Goal: Browse casually: Explore the website without a specific task or goal

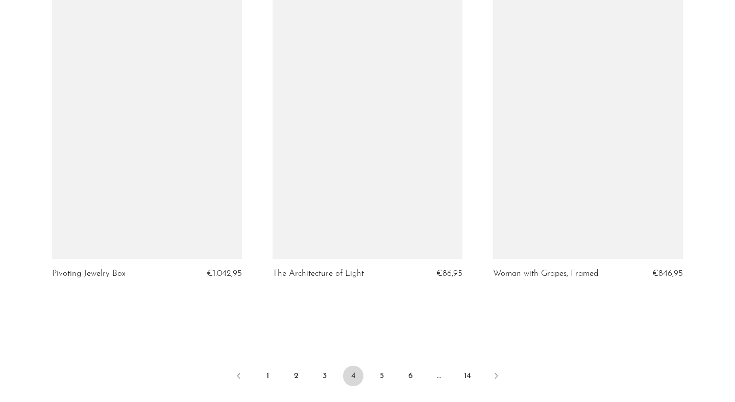
scroll to position [3701, 0]
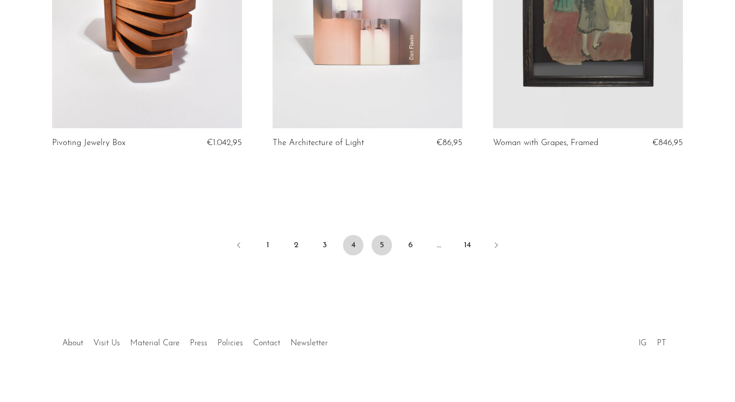
click at [382, 238] on link "5" at bounding box center [382, 245] width 20 height 20
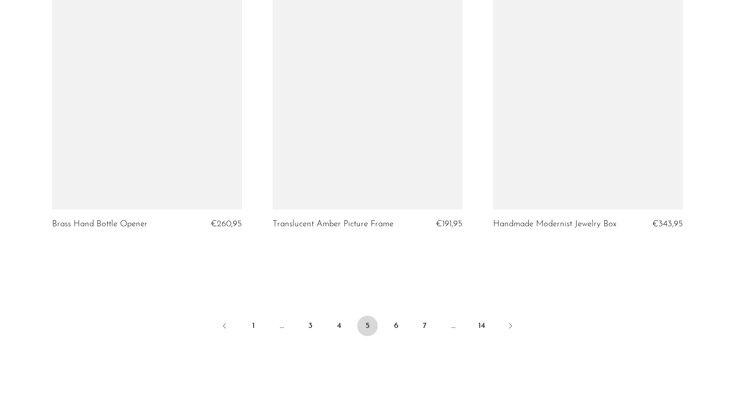
scroll to position [3682, 0]
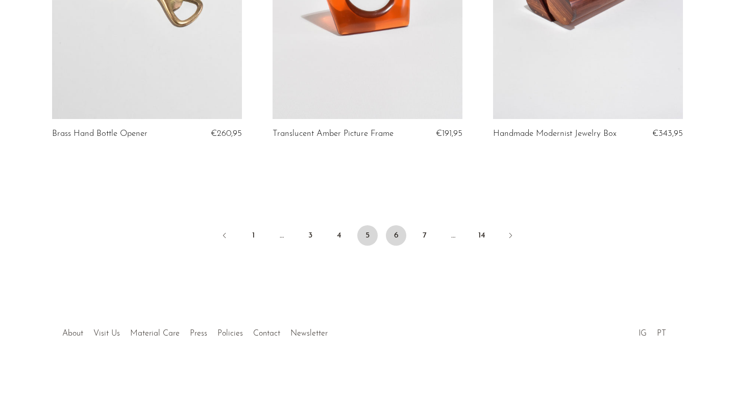
click at [399, 237] on link "6" at bounding box center [396, 235] width 20 height 20
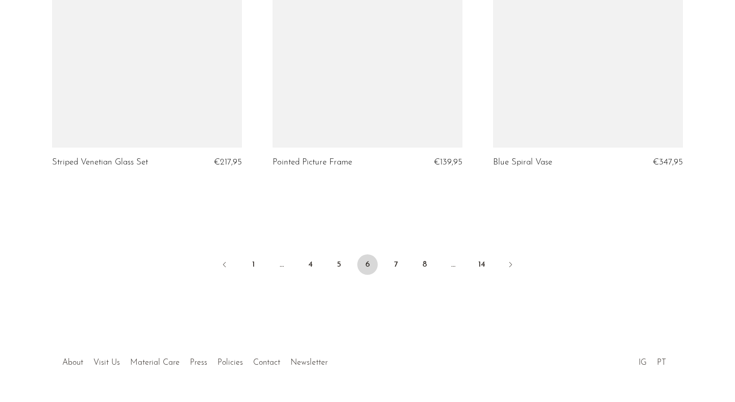
scroll to position [3682, 0]
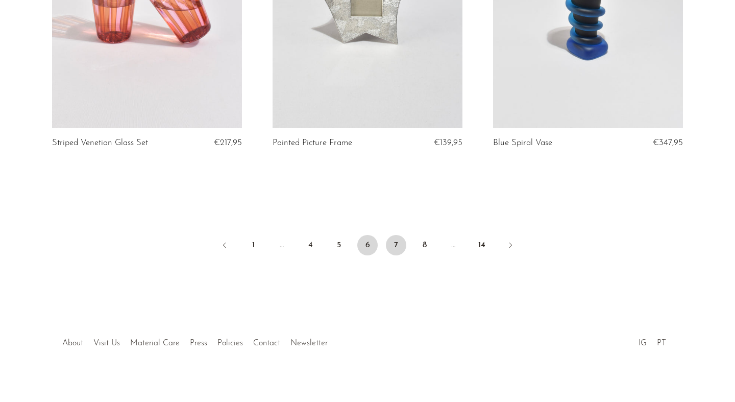
click at [397, 235] on link "7" at bounding box center [396, 245] width 20 height 20
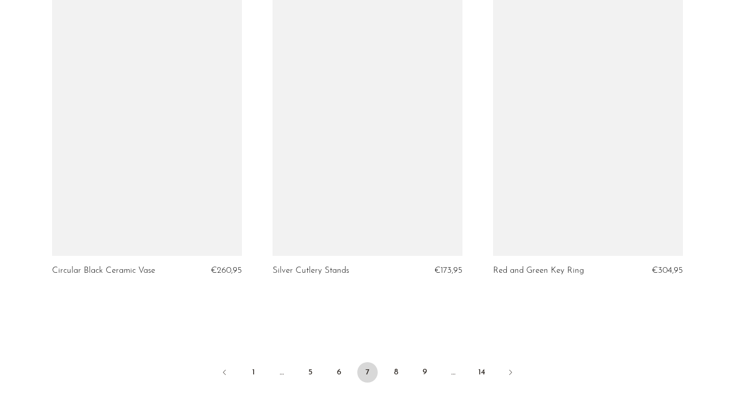
scroll to position [3701, 0]
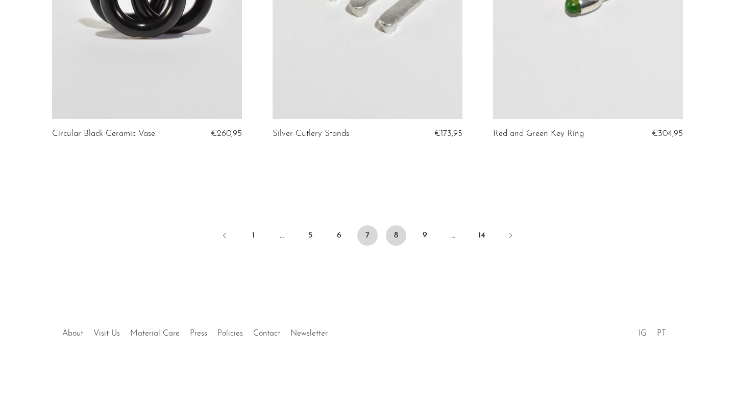
click at [398, 235] on link "8" at bounding box center [396, 235] width 20 height 20
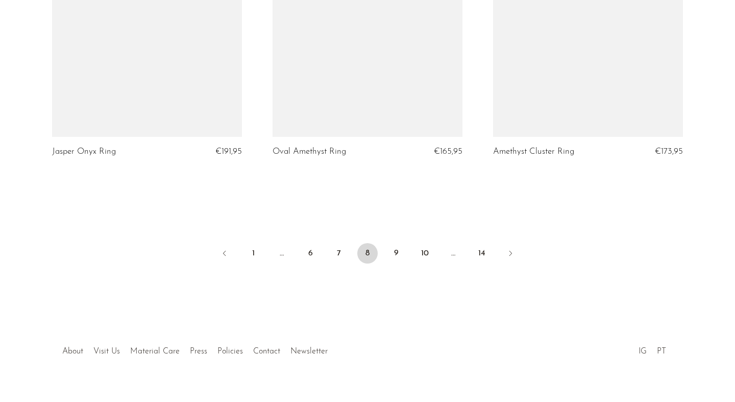
scroll to position [3663, 0]
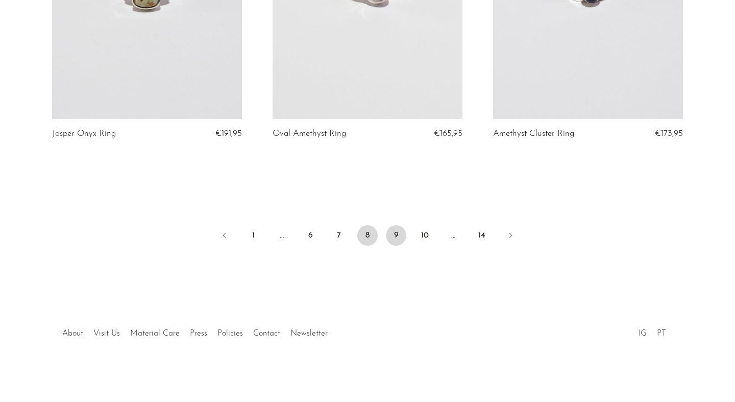
click at [399, 233] on link "9" at bounding box center [396, 235] width 20 height 20
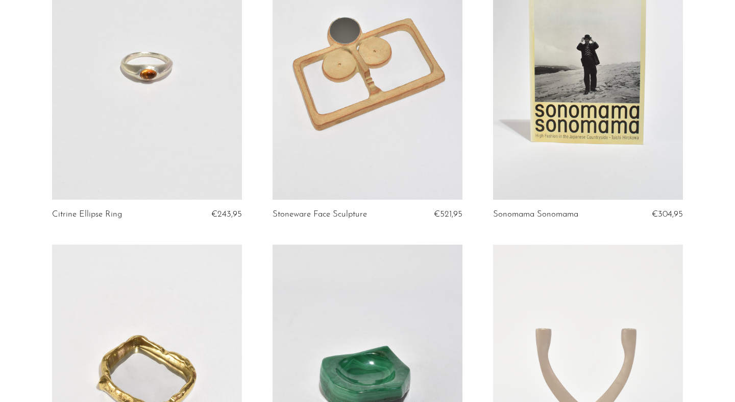
scroll to position [3248, 0]
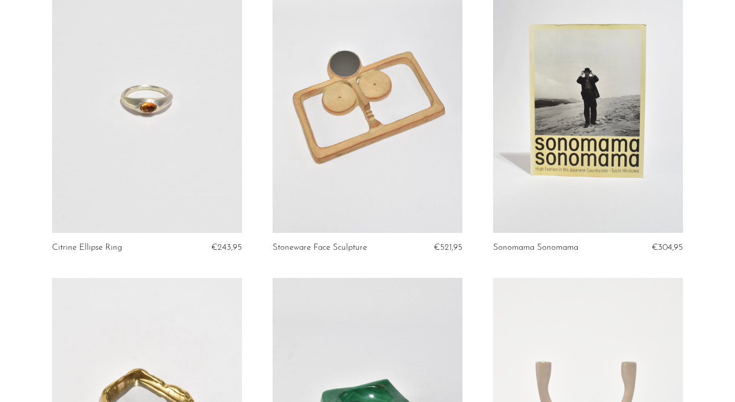
click at [589, 106] on link at bounding box center [588, 100] width 190 height 266
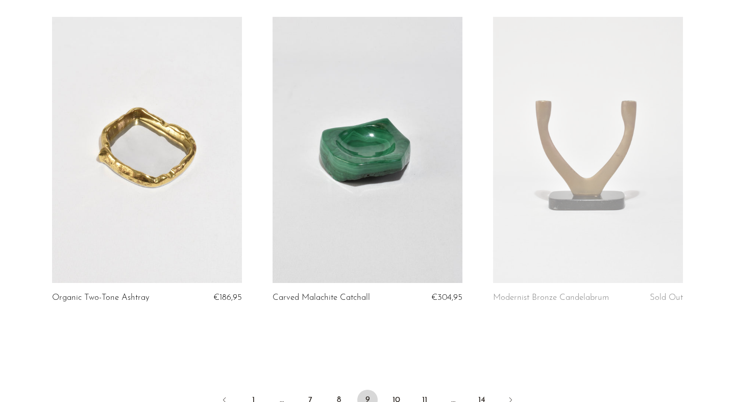
scroll to position [3655, 0]
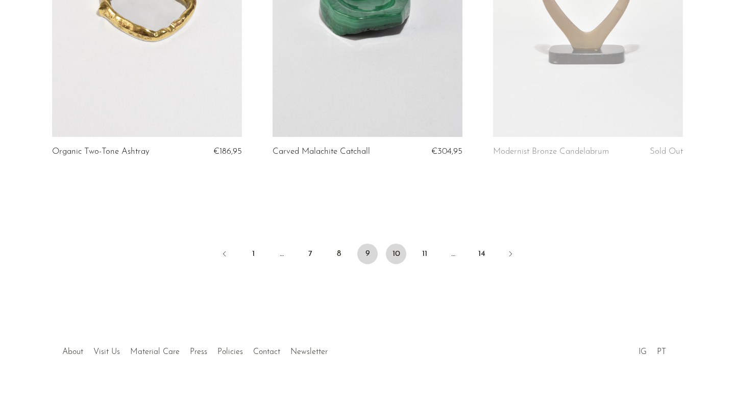
click at [395, 247] on link "10" at bounding box center [396, 254] width 20 height 20
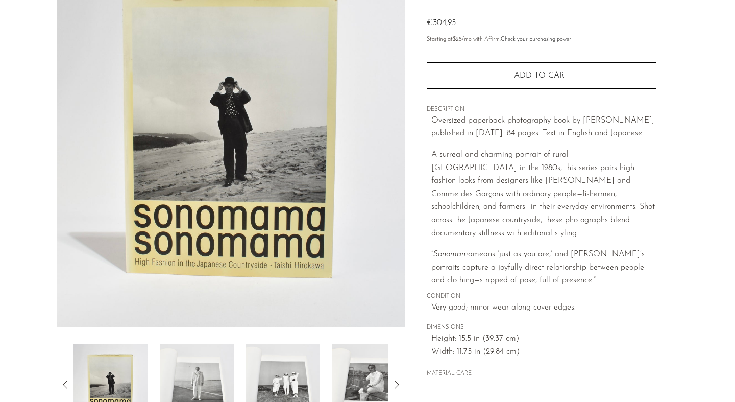
scroll to position [106, 0]
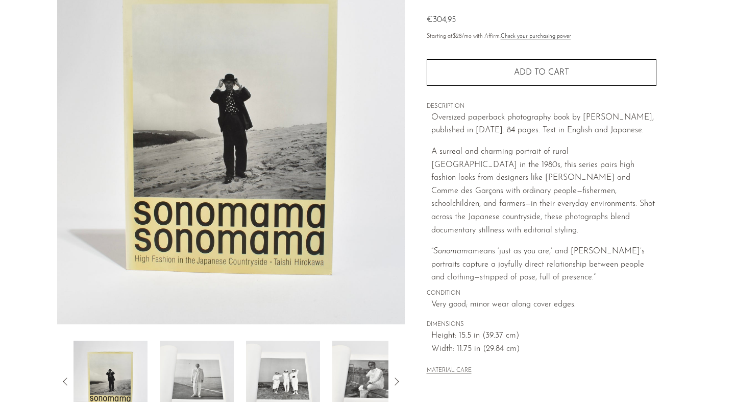
click at [202, 384] on img at bounding box center [197, 382] width 74 height 82
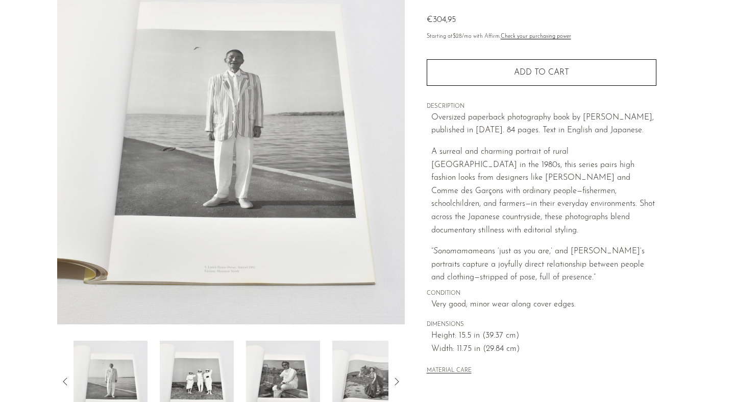
click at [209, 371] on img at bounding box center [197, 382] width 74 height 82
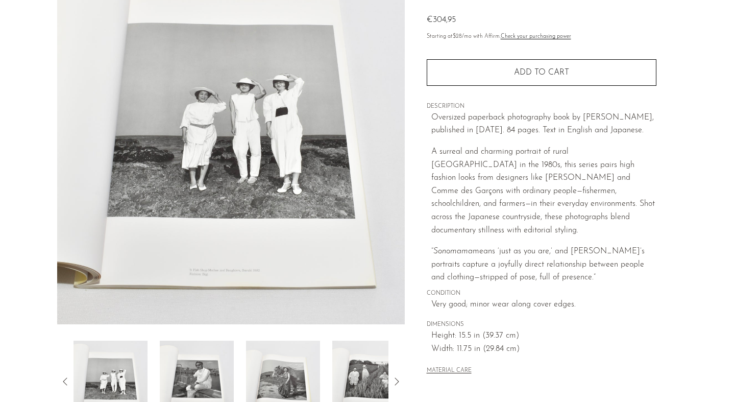
click at [203, 375] on img at bounding box center [197, 382] width 74 height 82
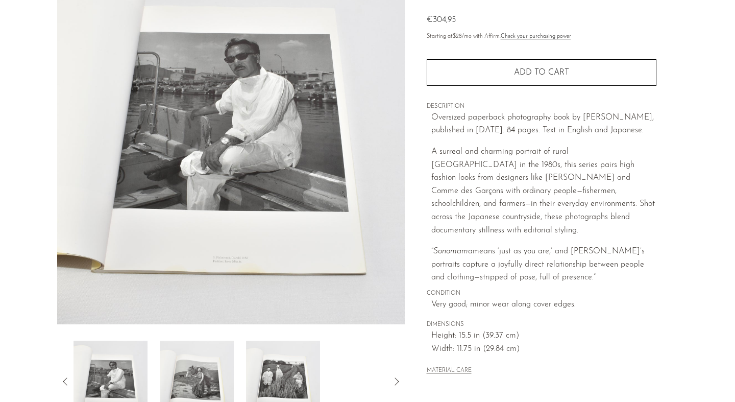
click at [209, 375] on img at bounding box center [197, 382] width 74 height 82
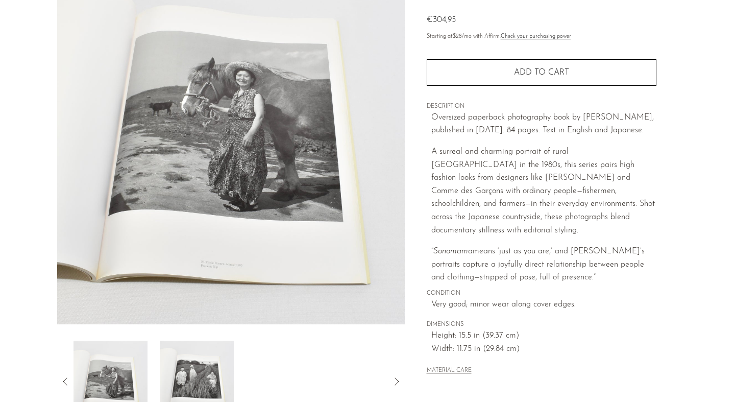
click at [212, 375] on img at bounding box center [197, 382] width 74 height 82
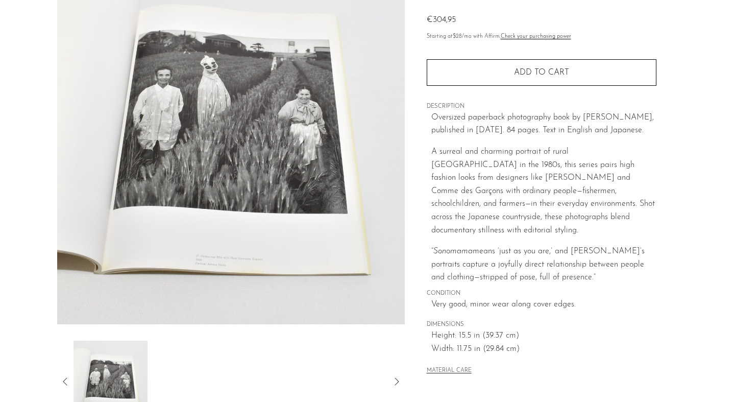
click at [687, 183] on article "Sonomama Sonomama €304,95" at bounding box center [368, 181] width 654 height 481
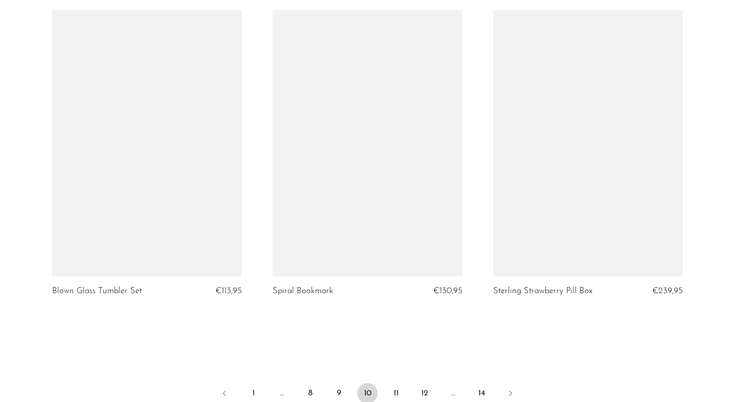
scroll to position [3630, 0]
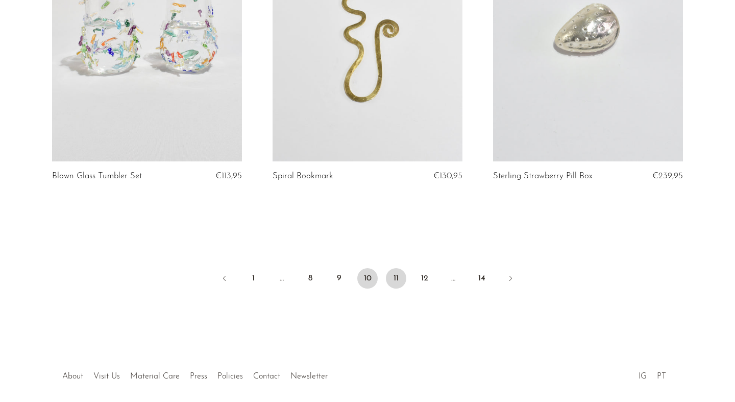
click at [394, 269] on link "11" at bounding box center [396, 278] width 20 height 20
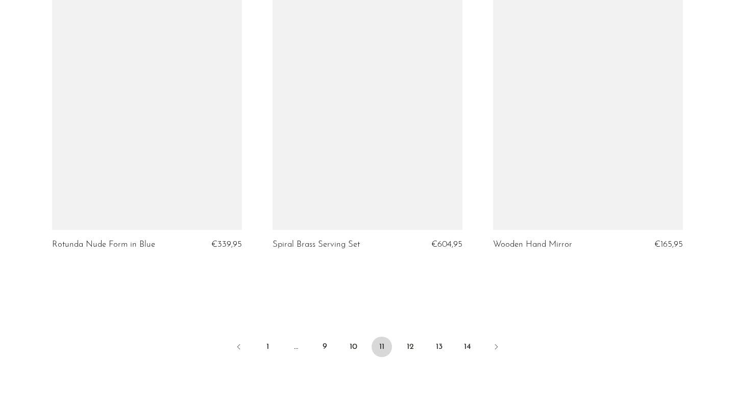
scroll to position [3672, 0]
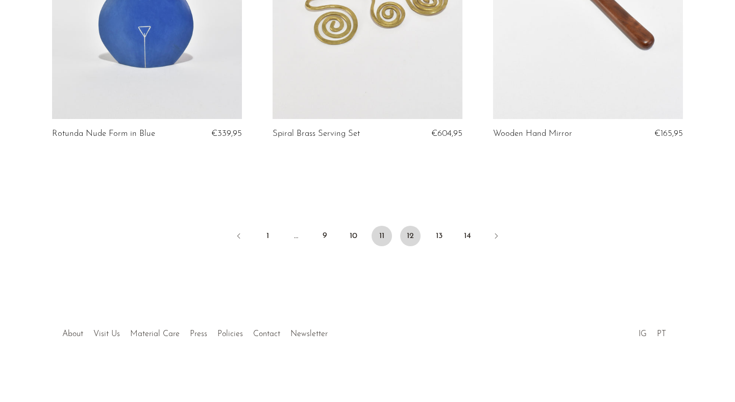
click at [412, 232] on link "12" at bounding box center [410, 236] width 20 height 20
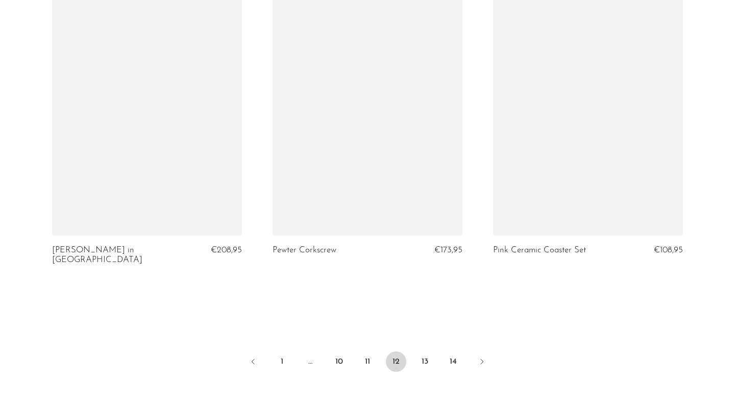
scroll to position [3691, 0]
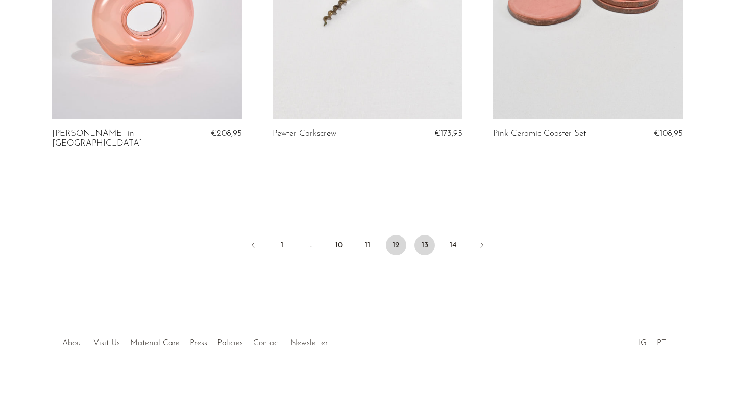
click at [424, 235] on link "13" at bounding box center [425, 245] width 20 height 20
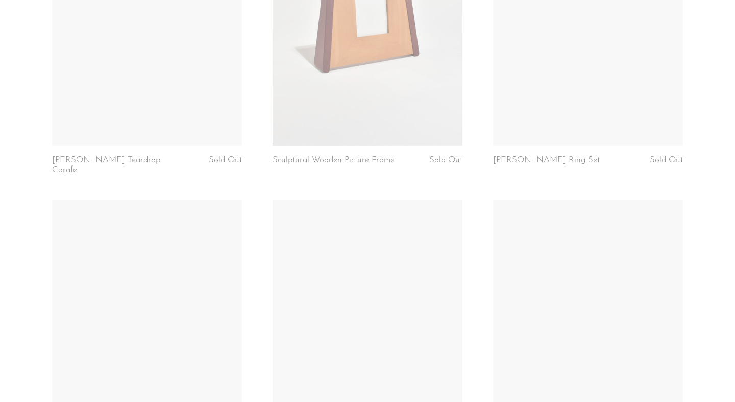
scroll to position [3559, 0]
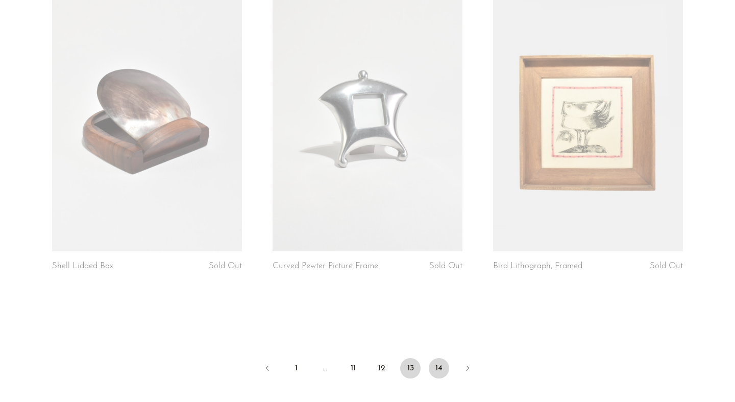
click at [438, 358] on link "14" at bounding box center [439, 368] width 20 height 20
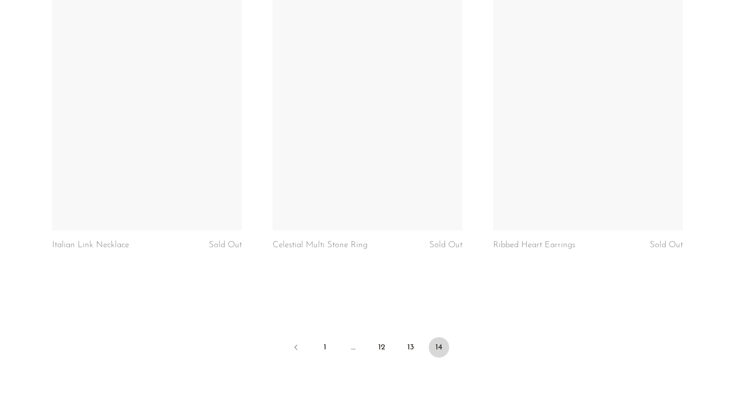
scroll to position [2428, 0]
